Goal: Task Accomplishment & Management: Manage account settings

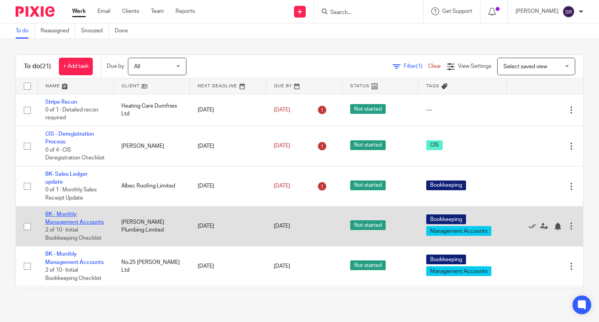
click at [75, 225] on link "BK - Monthly Management Accounts" at bounding box center [74, 218] width 59 height 13
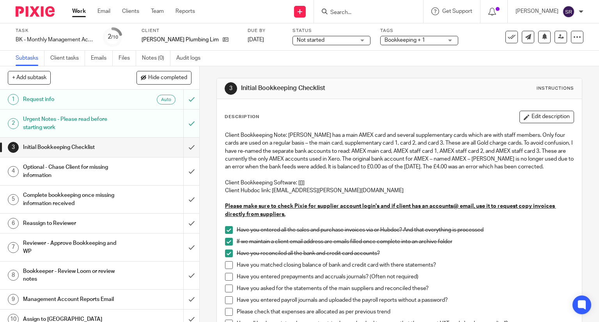
scroll to position [117, 0]
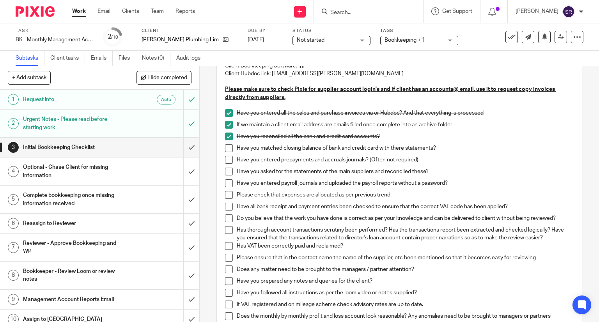
click at [227, 152] on span at bounding box center [229, 148] width 8 height 8
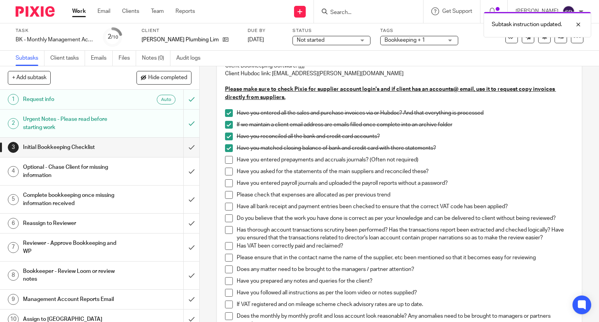
click at [225, 164] on span at bounding box center [229, 160] width 8 height 8
click at [226, 176] on span at bounding box center [229, 172] width 8 height 8
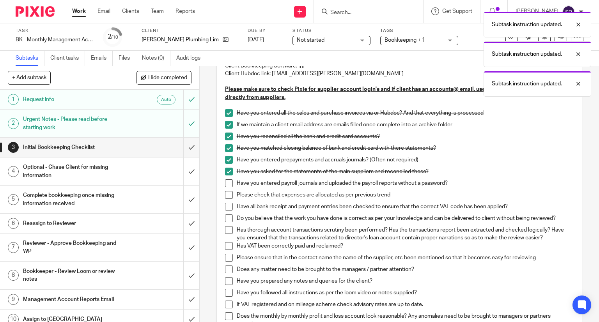
click at [226, 187] on span at bounding box center [229, 183] width 8 height 8
click at [225, 199] on span at bounding box center [229, 195] width 8 height 8
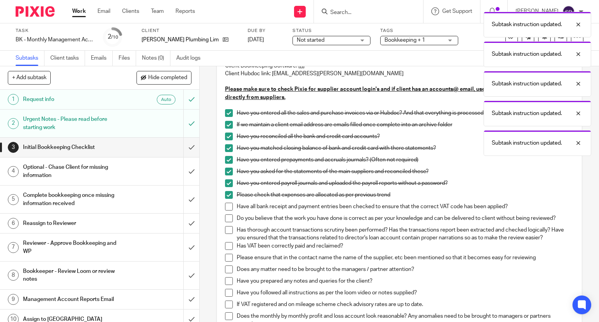
click at [225, 211] on span at bounding box center [229, 207] width 8 height 8
click at [227, 222] on span at bounding box center [229, 219] width 8 height 8
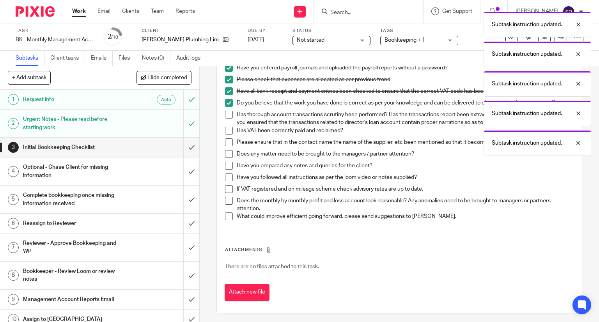
scroll to position [234, 0]
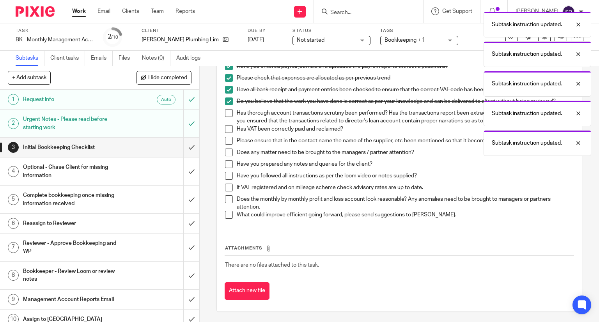
click at [227, 117] on span at bounding box center [229, 113] width 8 height 8
click at [227, 133] on span at bounding box center [229, 129] width 8 height 8
click at [225, 145] on span at bounding box center [229, 141] width 8 height 8
click at [225, 160] on li "Does any matter need to be brought to the managers / partner attention?" at bounding box center [399, 155] width 349 height 12
click at [226, 168] on span at bounding box center [229, 164] width 8 height 8
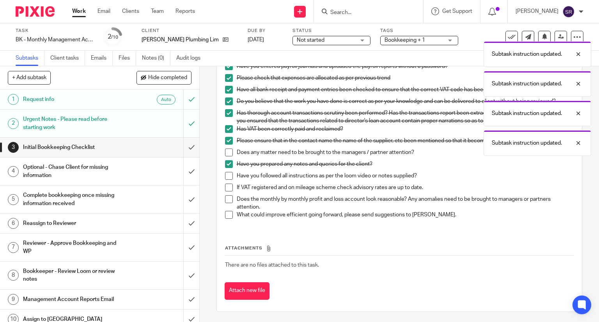
click at [226, 180] on span at bounding box center [229, 176] width 8 height 8
click at [231, 158] on li "Does any matter need to be brought to the managers / partner attention?" at bounding box center [399, 155] width 349 height 12
click at [226, 156] on span at bounding box center [229, 153] width 8 height 8
click at [225, 192] on span at bounding box center [229, 188] width 8 height 8
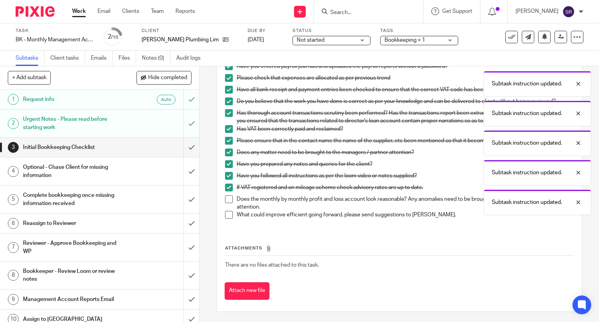
click at [229, 203] on span at bounding box center [229, 199] width 8 height 8
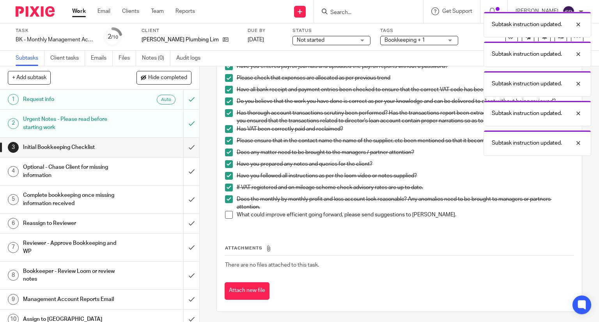
click at [227, 219] on span at bounding box center [229, 215] width 8 height 8
click at [187, 147] on input "submit" at bounding box center [99, 148] width 199 height 20
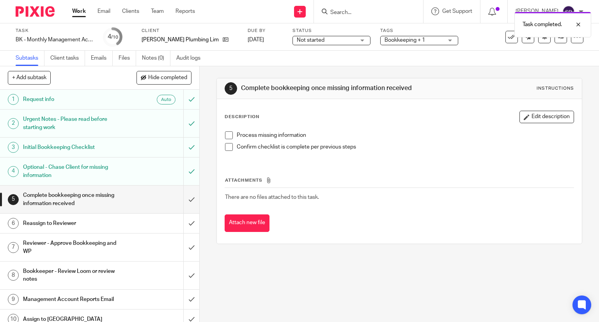
click at [225, 136] on span at bounding box center [229, 135] width 8 height 8
click at [225, 149] on span at bounding box center [229, 147] width 8 height 8
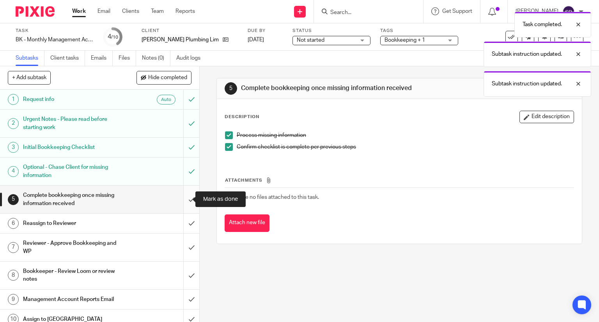
click at [182, 200] on input "submit" at bounding box center [99, 200] width 199 height 28
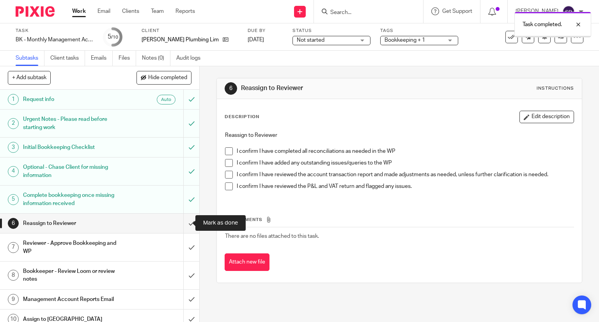
click at [179, 221] on input "submit" at bounding box center [99, 224] width 199 height 20
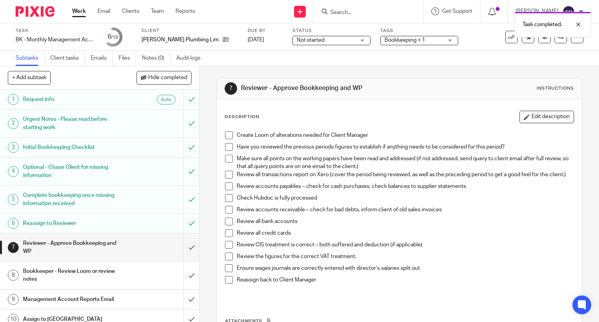
click at [149, 222] on div "Reassign to Reviewer" at bounding box center [99, 224] width 153 height 12
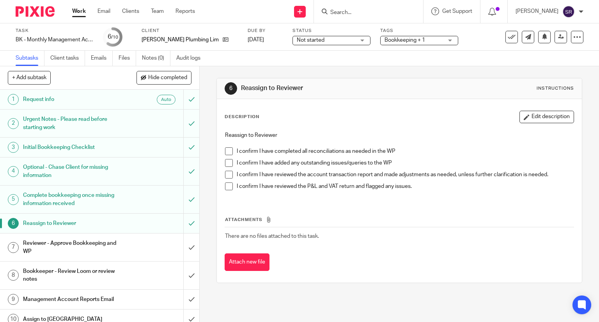
click at [228, 155] on span at bounding box center [229, 151] width 8 height 8
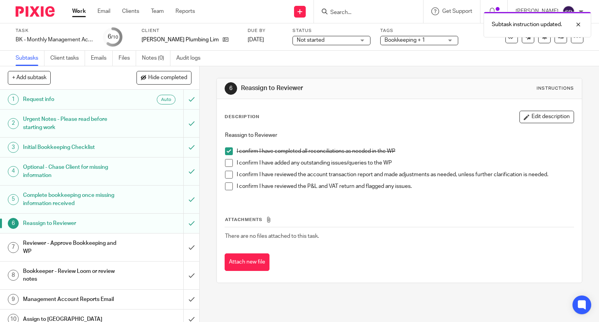
drag, startPoint x: 228, startPoint y: 163, endPoint x: 226, endPoint y: 172, distance: 8.7
click at [228, 164] on span at bounding box center [229, 163] width 8 height 8
click at [225, 174] on span at bounding box center [229, 175] width 8 height 8
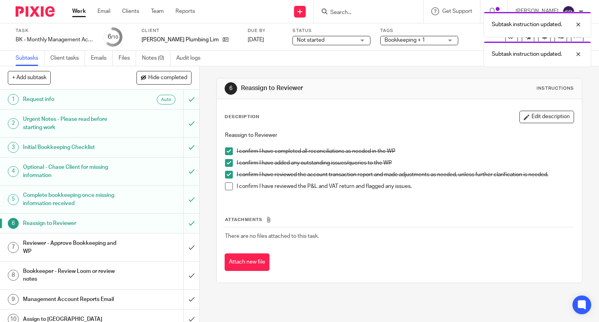
click at [225, 187] on span at bounding box center [229, 187] width 8 height 8
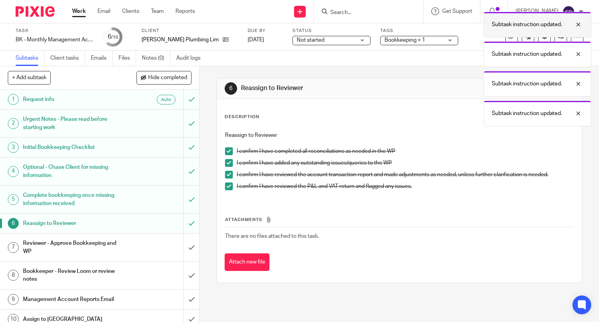
click at [576, 24] on div at bounding box center [572, 24] width 21 height 9
click at [577, 25] on div at bounding box center [572, 24] width 21 height 9
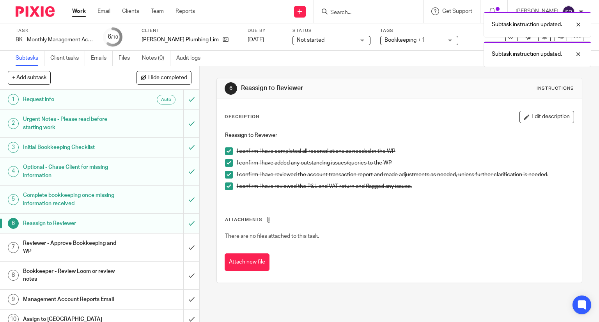
click at [577, 25] on div at bounding box center [572, 24] width 21 height 9
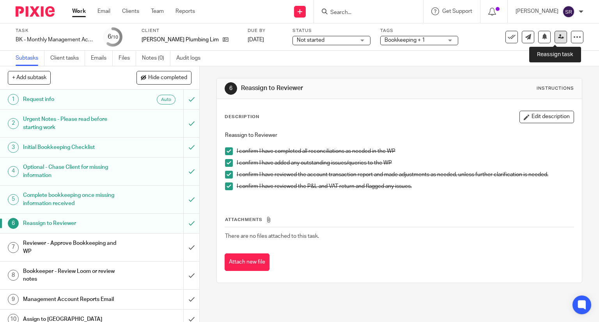
click at [556, 33] on link at bounding box center [561, 37] width 12 height 12
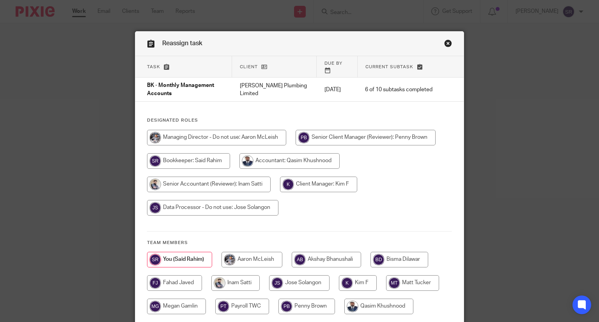
click at [296, 179] on input "radio" at bounding box center [318, 185] width 77 height 16
radio input "true"
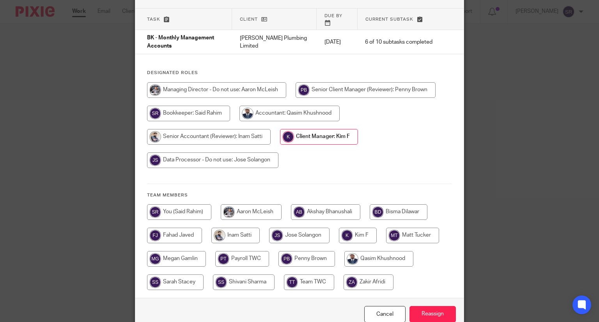
scroll to position [81, 0]
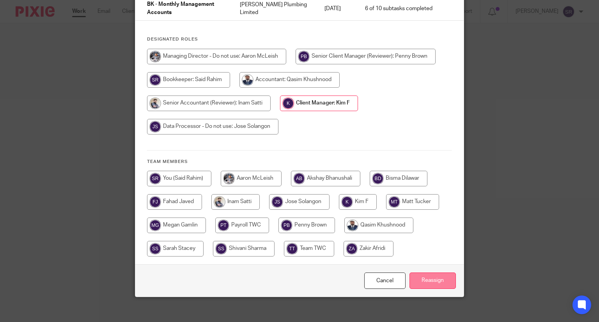
click at [426, 278] on input "Reassign" at bounding box center [433, 281] width 46 height 17
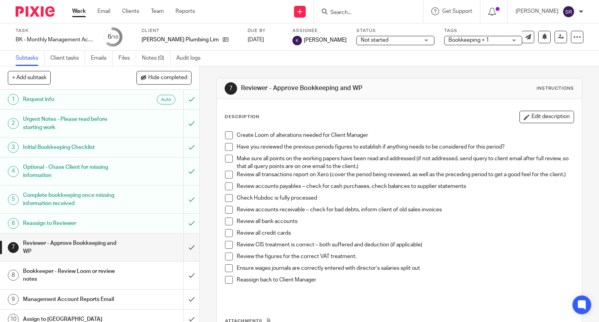
click at [74, 11] on link "Work" at bounding box center [79, 11] width 14 height 8
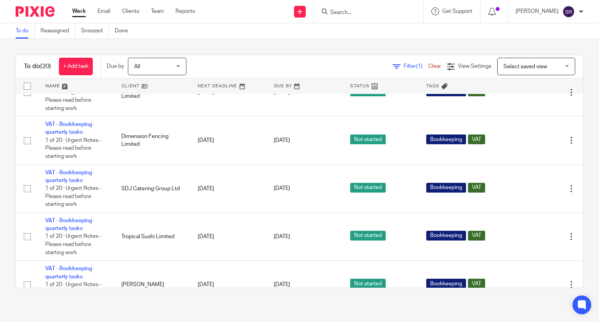
scroll to position [546, 0]
